Goal: Information Seeking & Learning: Learn about a topic

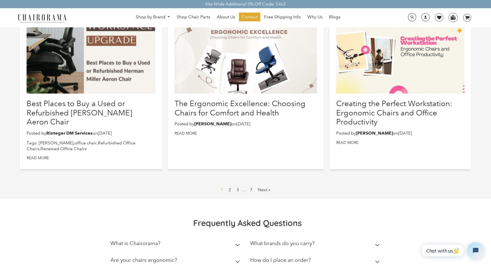
scroll to position [273, 0]
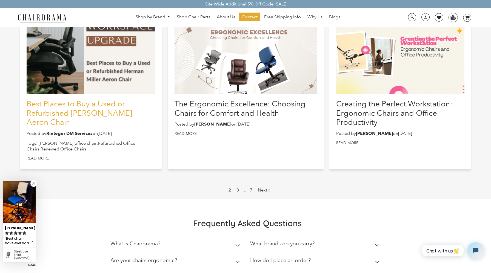
click at [94, 106] on link "Best Places to Buy a Used or Refurbished Herman Miller Aeron Chair" at bounding box center [79, 112] width 105 height 27
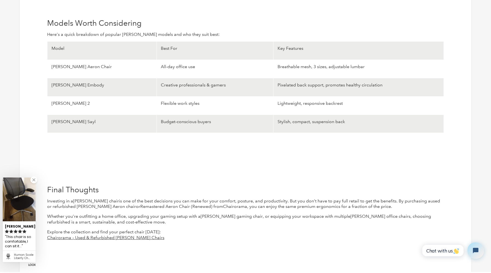
scroll to position [1628, 0]
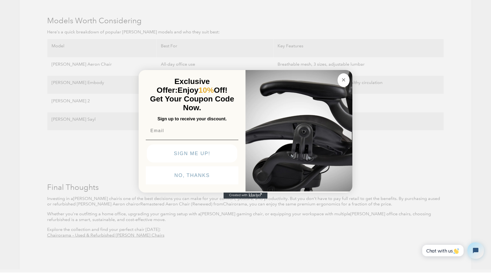
click at [340, 82] on icon "Close dialog" at bounding box center [343, 80] width 7 height 7
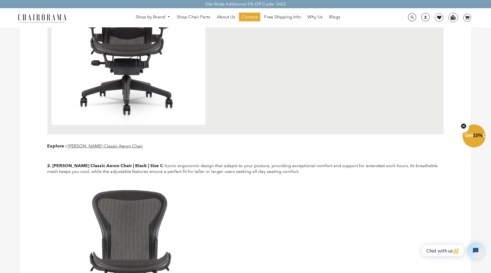
scroll to position [0, 0]
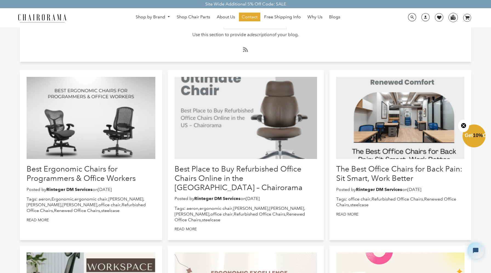
scroll to position [37, 0]
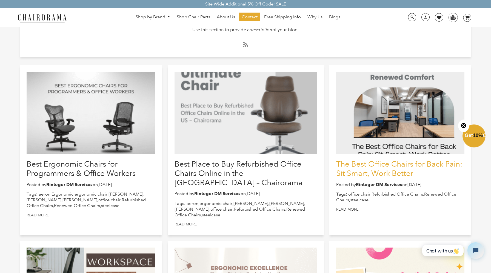
click at [389, 166] on link "The Best Office Chairs for Back Pain: Sit Smart, Work Better" at bounding box center [399, 169] width 126 height 18
